Goal: Navigation & Orientation: Find specific page/section

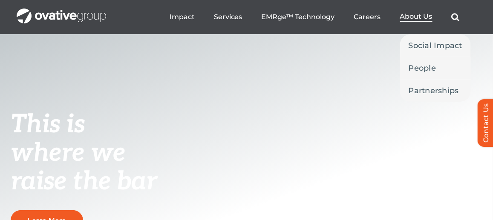
click at [418, 15] on span "About Us" at bounding box center [416, 16] width 32 height 9
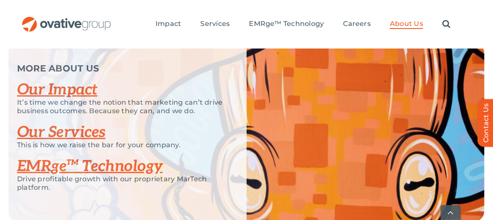
scroll to position [1833, 0]
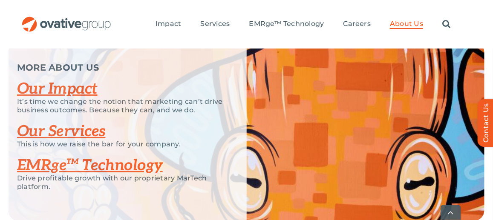
click at [72, 98] on link "Our Impact" at bounding box center [57, 89] width 81 height 19
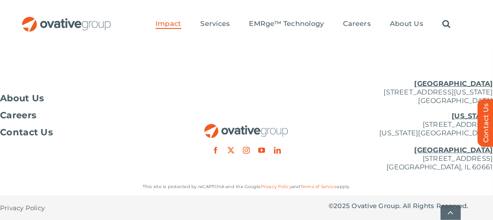
scroll to position [1048, 0]
click at [26, 98] on span "About Us" at bounding box center [22, 98] width 44 height 9
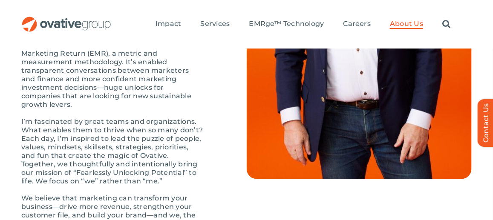
scroll to position [1046, 0]
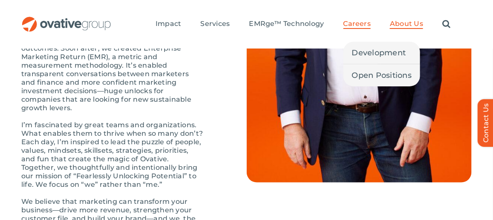
click at [349, 26] on span "Careers" at bounding box center [358, 24] width 28 height 9
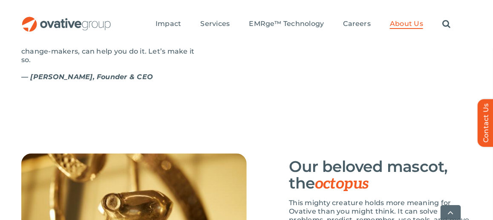
scroll to position [1046, 0]
